Goal: Information Seeking & Learning: Learn about a topic

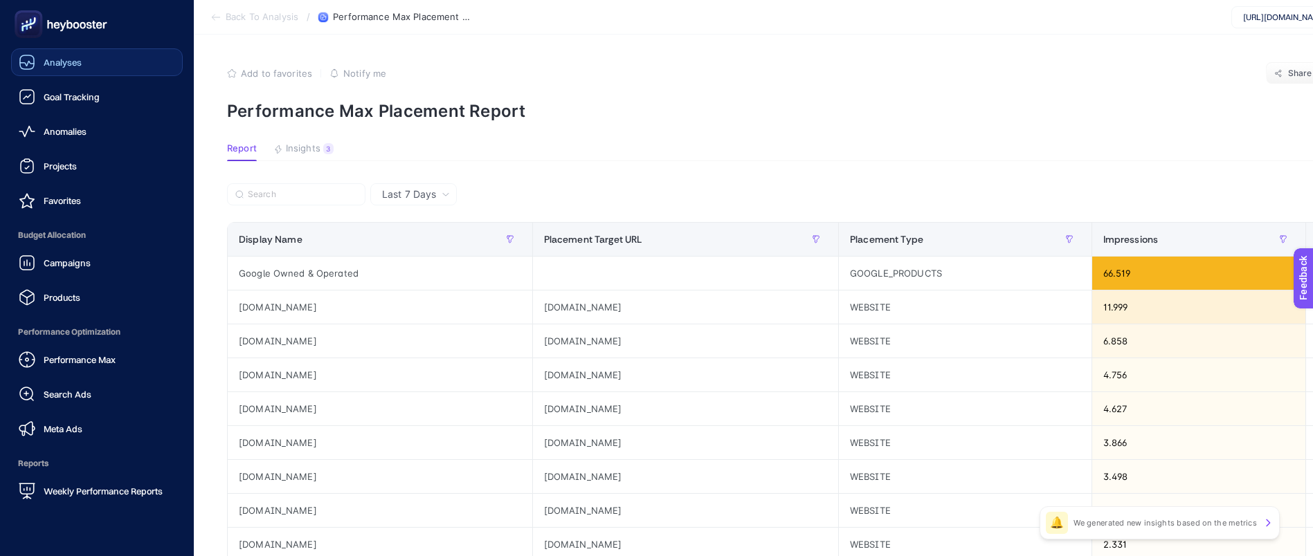
click at [73, 62] on span "Analyses" at bounding box center [63, 62] width 38 height 11
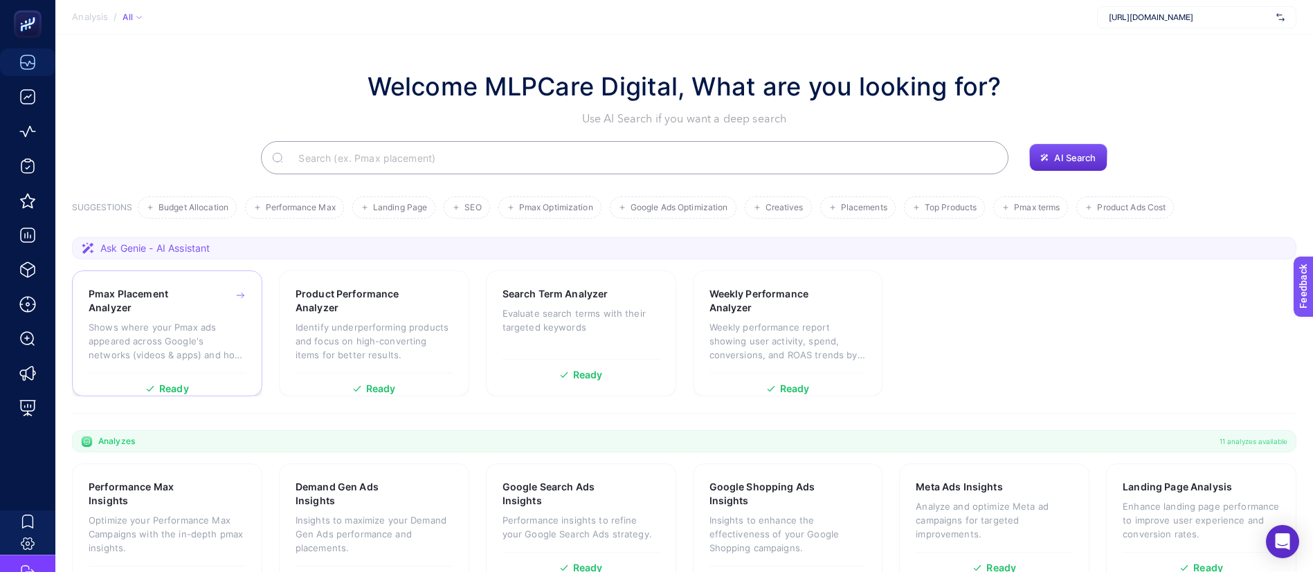
click at [194, 334] on p "Shows where your Pmax ads appeared across Google's networks (videos & apps) and…" at bounding box center [167, 341] width 157 height 42
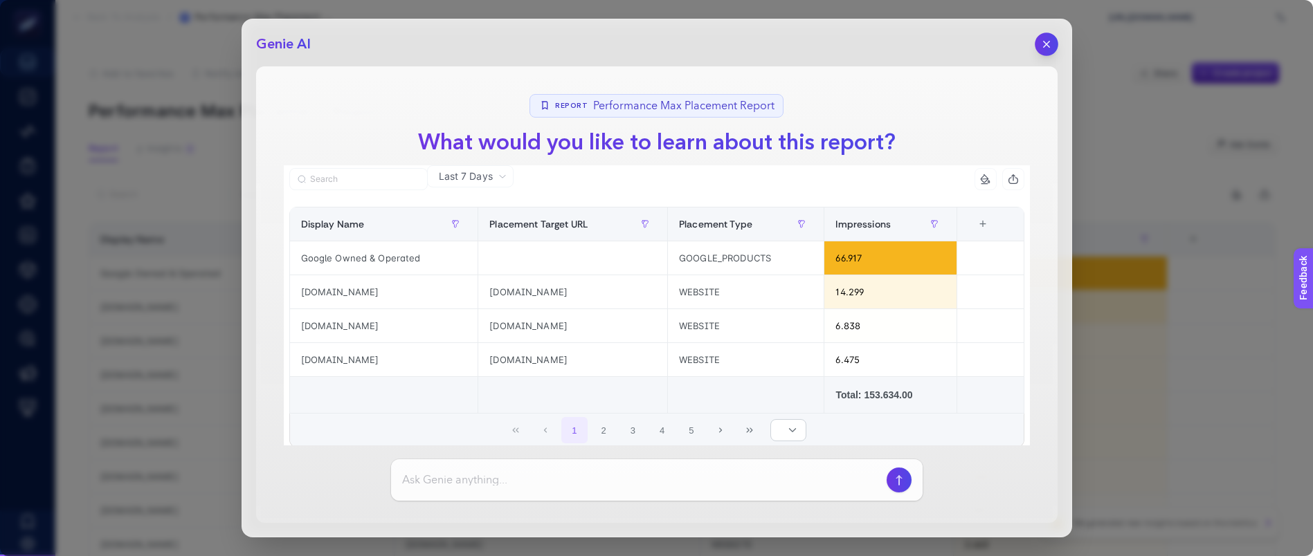
click at [1039, 51] on button "button" at bounding box center [1046, 45] width 24 height 24
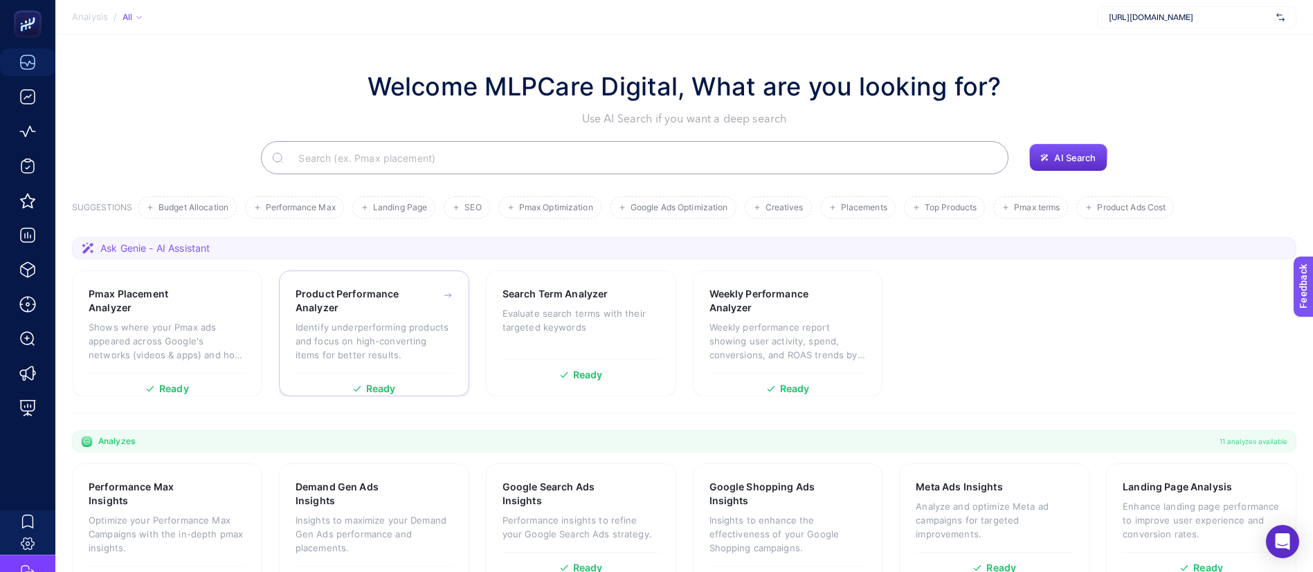
click at [362, 308] on h3 "Product Performance Analyzer" at bounding box center [352, 301] width 115 height 28
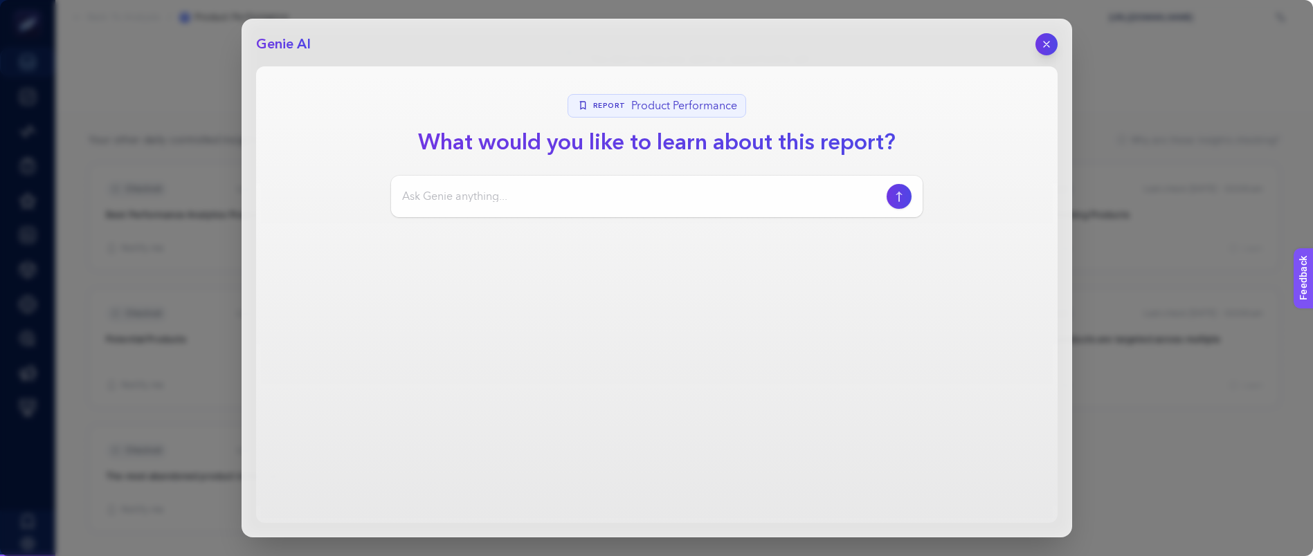
scroll to position [147, 0]
click at [1039, 46] on button "button" at bounding box center [1046, 45] width 24 height 24
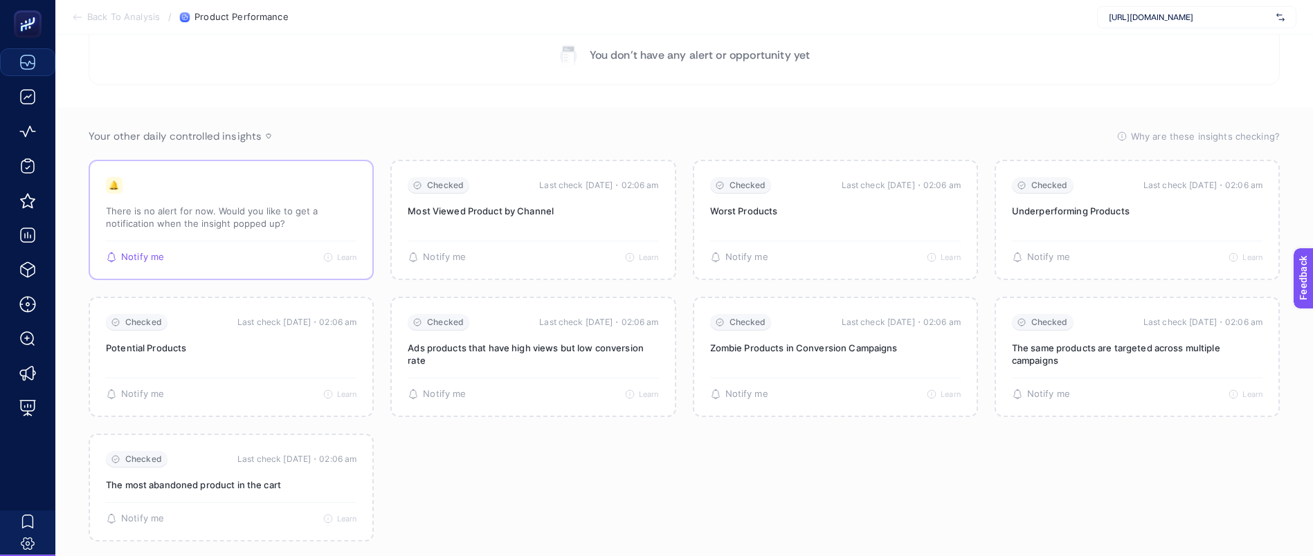
click at [185, 226] on p "There is no alert for now. Would you like to get a notification when the insigh…" at bounding box center [231, 217] width 250 height 25
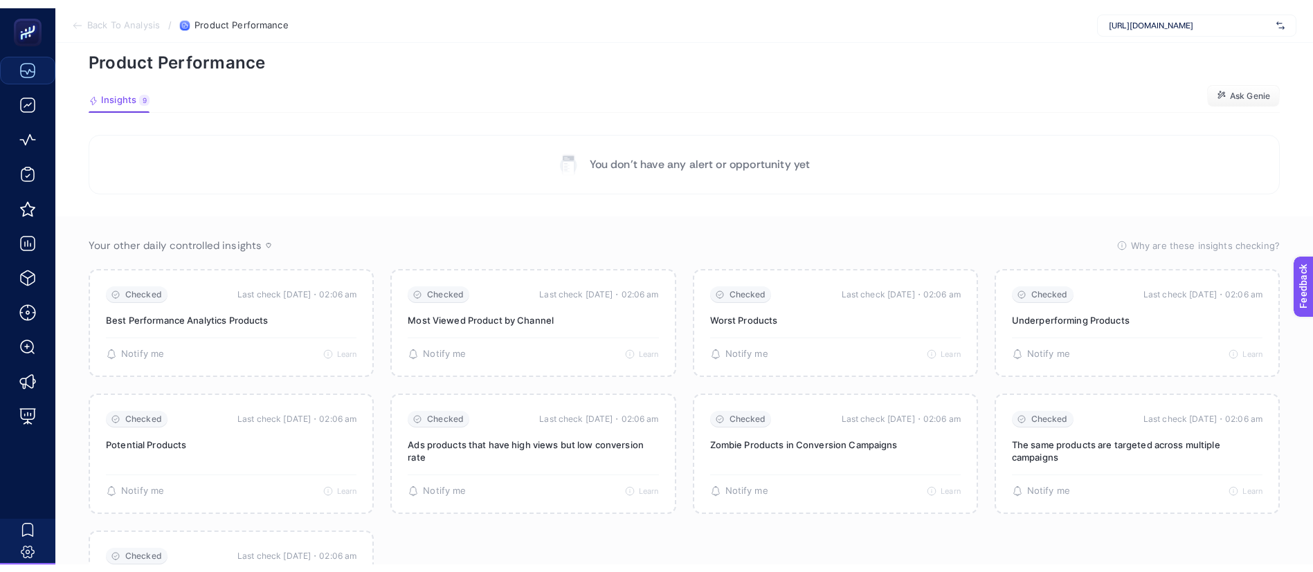
scroll to position [44, 0]
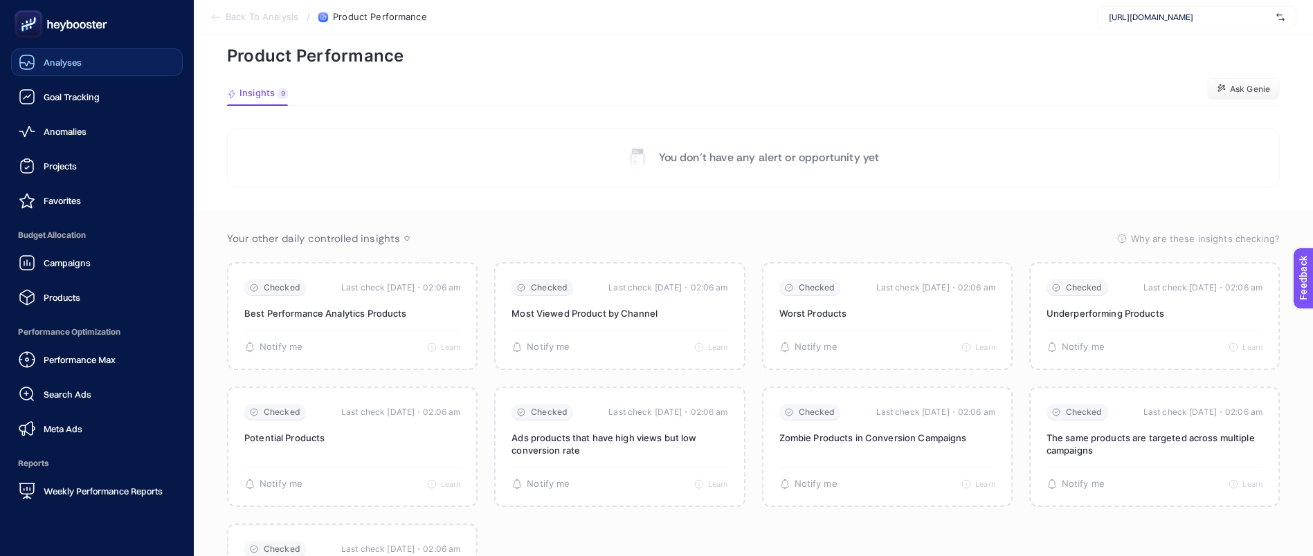
click at [33, 64] on icon at bounding box center [27, 62] width 17 height 17
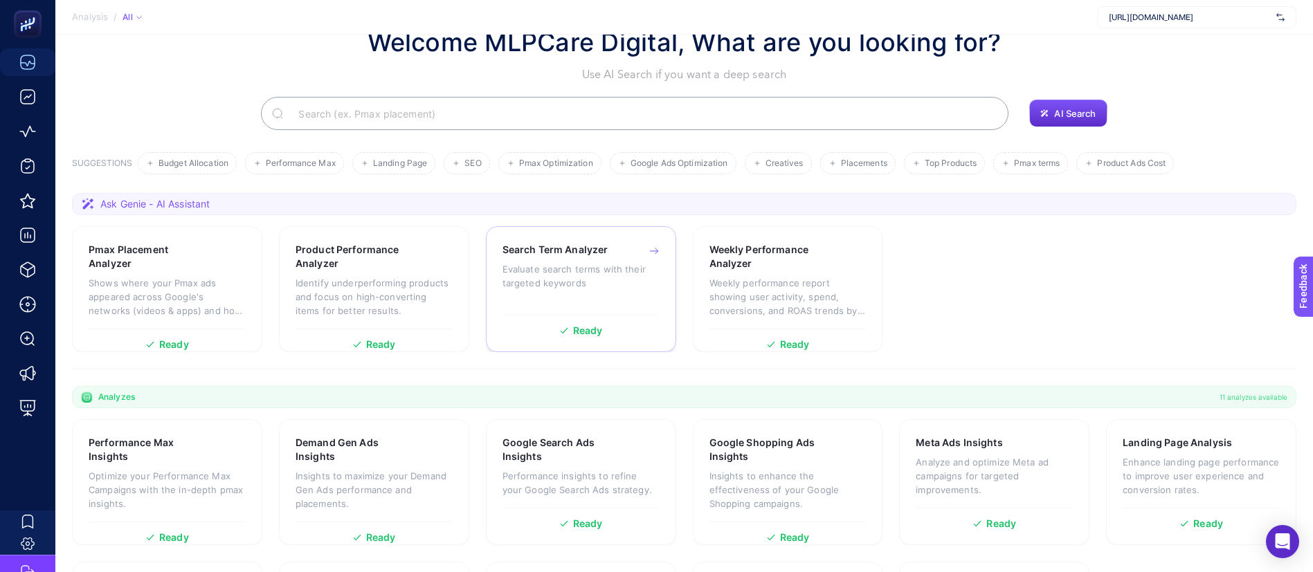
click at [536, 282] on p "Evaluate search terms with their targeted keywords" at bounding box center [580, 276] width 157 height 28
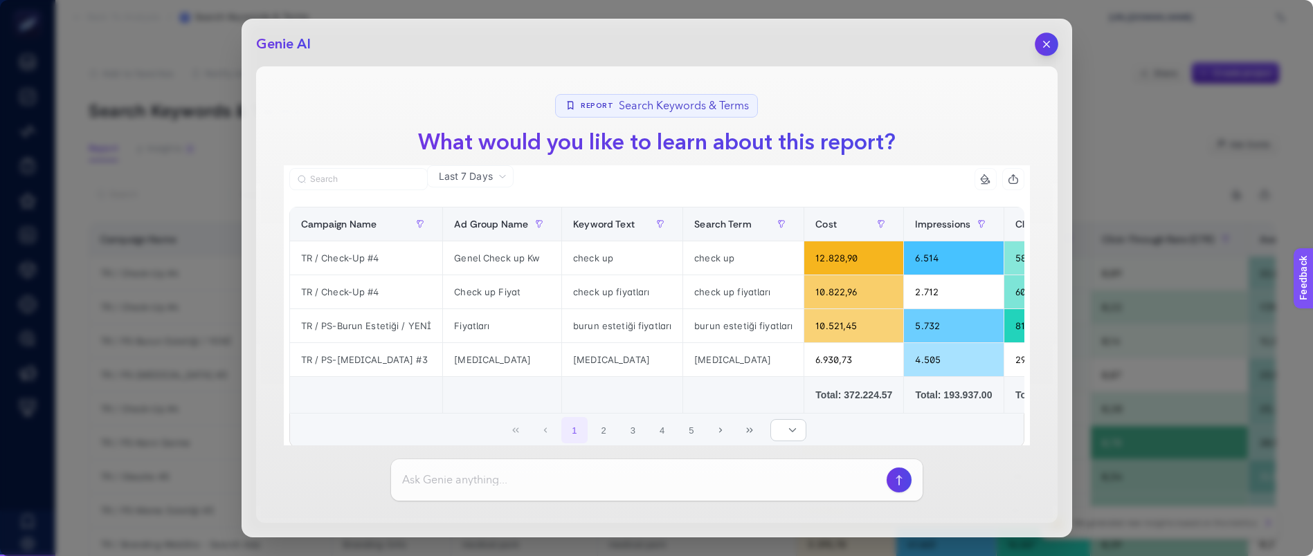
click at [1046, 41] on icon "button" at bounding box center [1046, 45] width 12 height 12
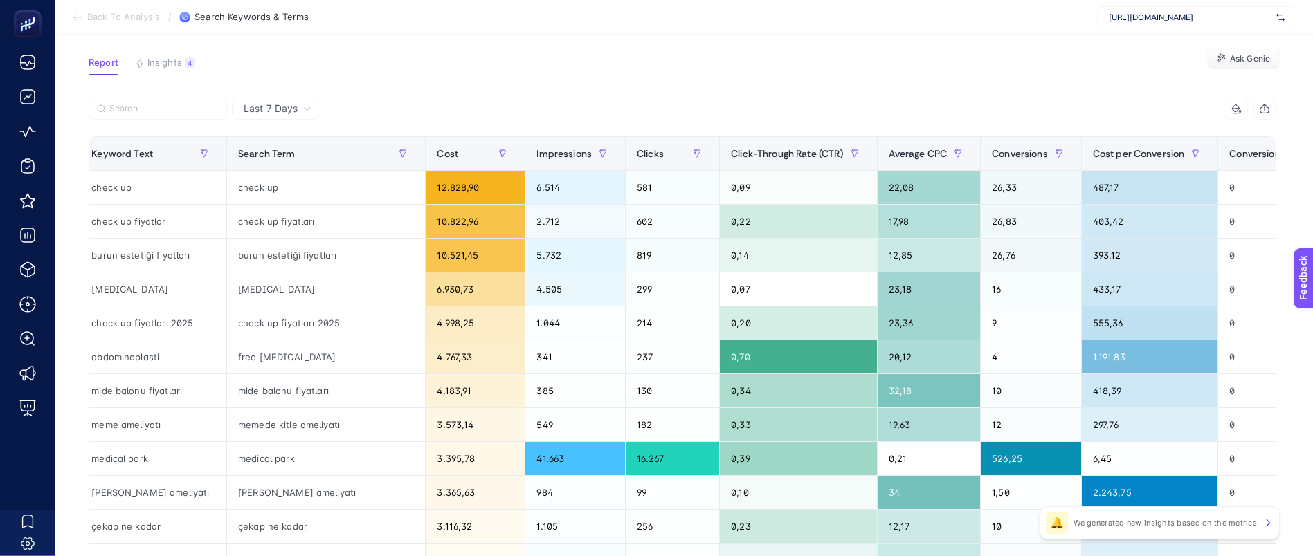
scroll to position [0, 423]
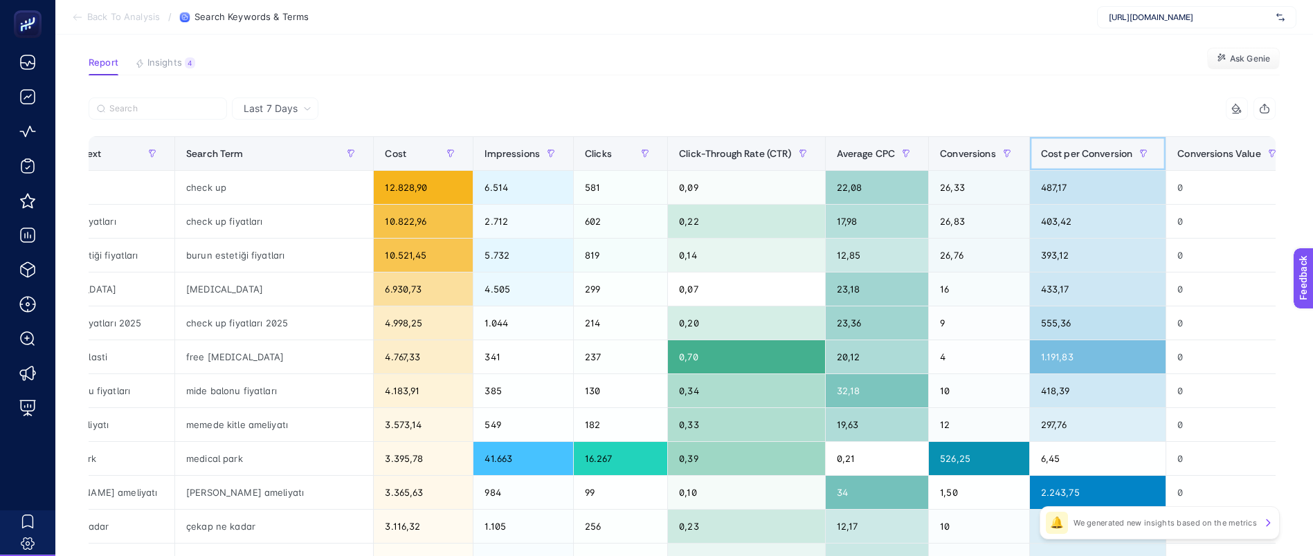
click at [1029, 138] on th "Cost per Conversion" at bounding box center [1097, 154] width 137 height 34
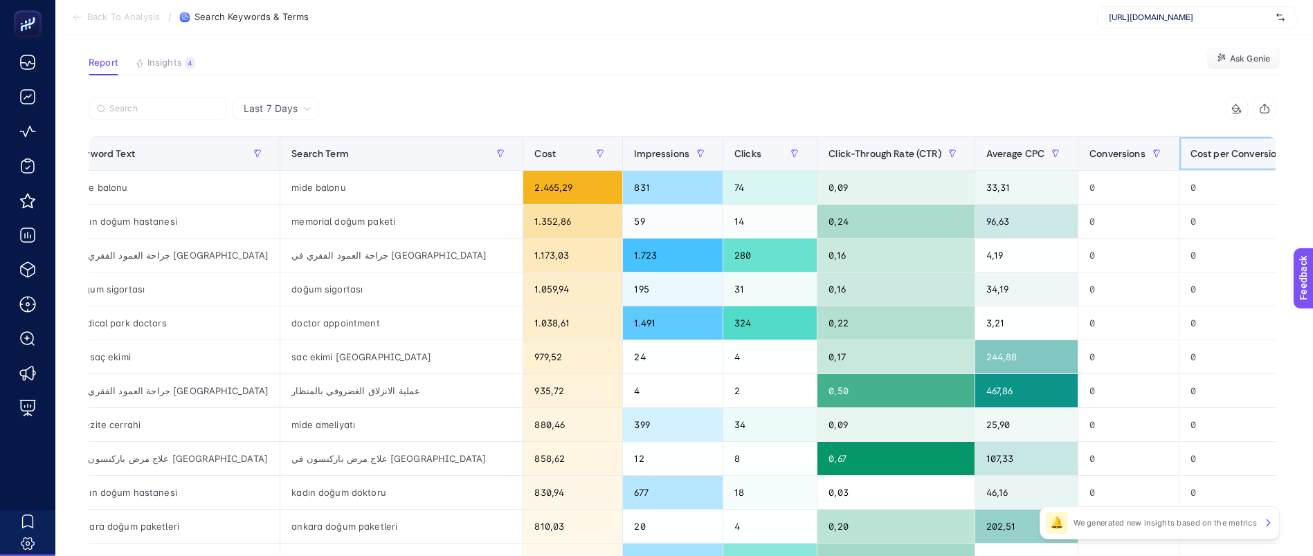
click at [1190, 148] on span "Cost per Conversion" at bounding box center [1236, 153] width 92 height 11
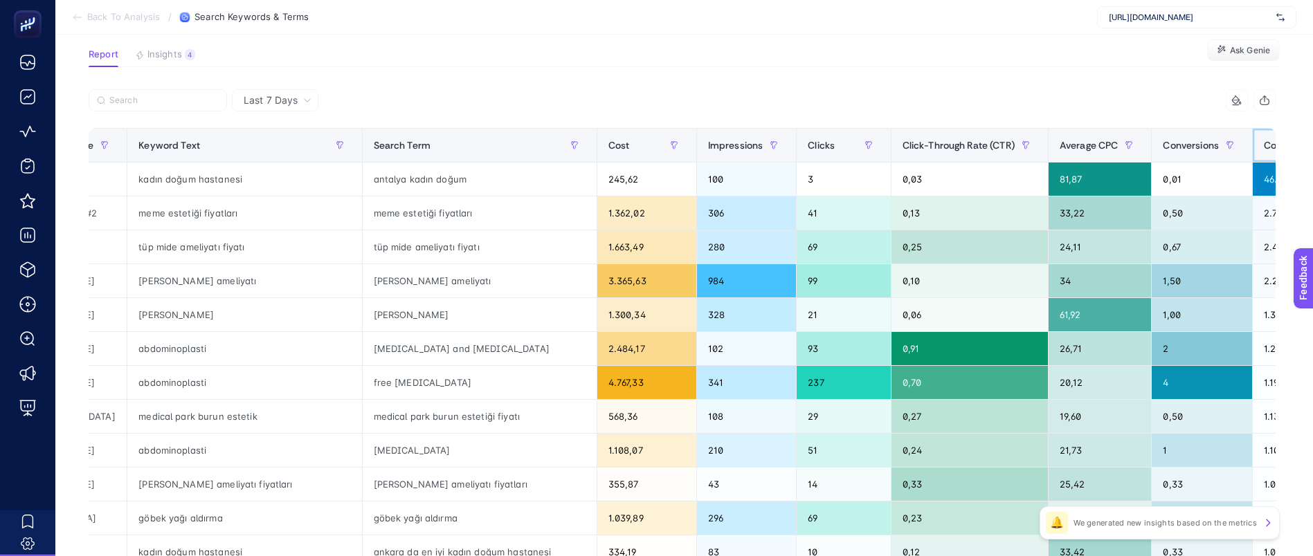
scroll to position [93, 12]
